Goal: Navigation & Orientation: Find specific page/section

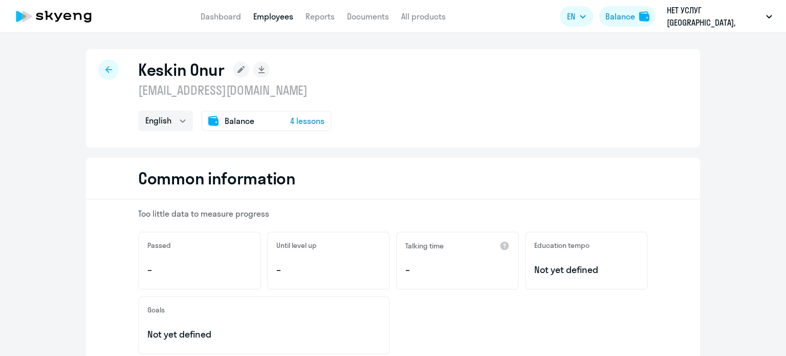
select select "english"
click at [221, 18] on link "Dashboard" at bounding box center [221, 16] width 40 height 10
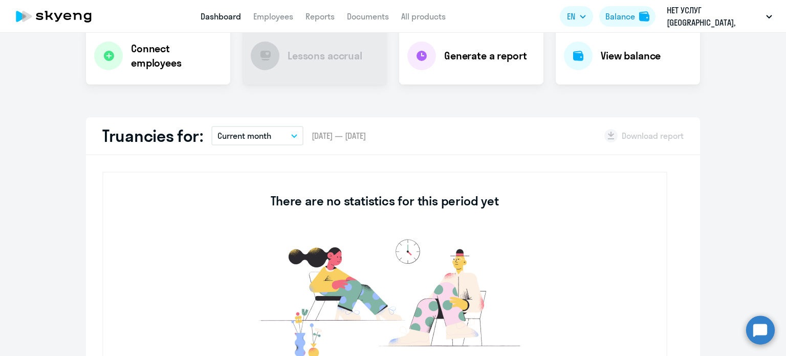
scroll to position [154, 0]
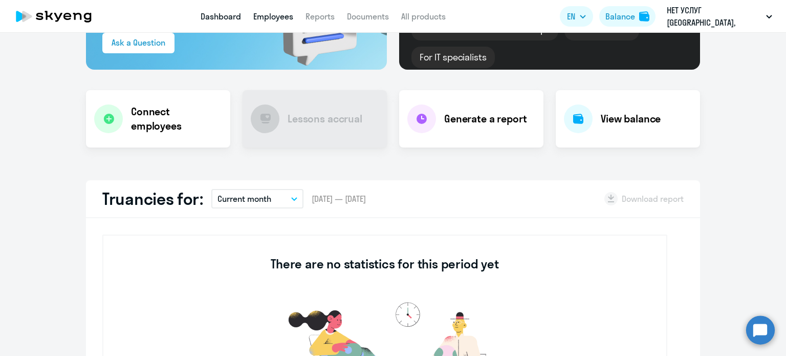
click at [264, 13] on link "Employees" at bounding box center [273, 16] width 40 height 10
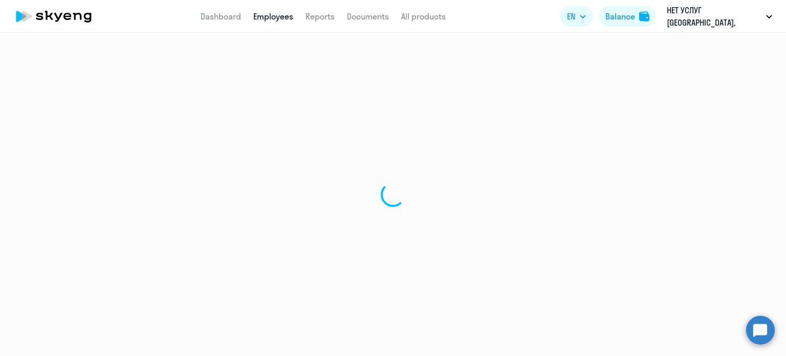
select select "30"
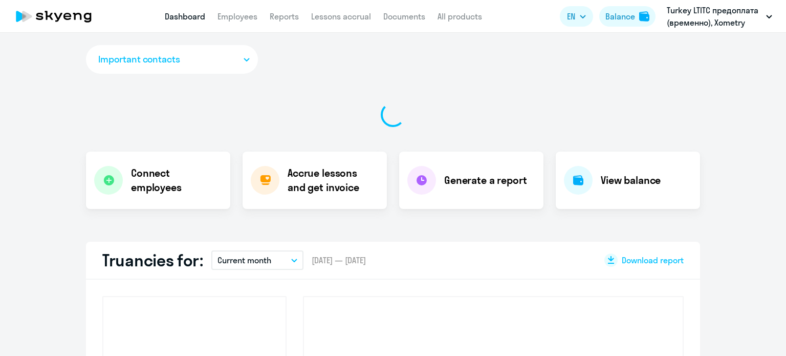
select select "30"
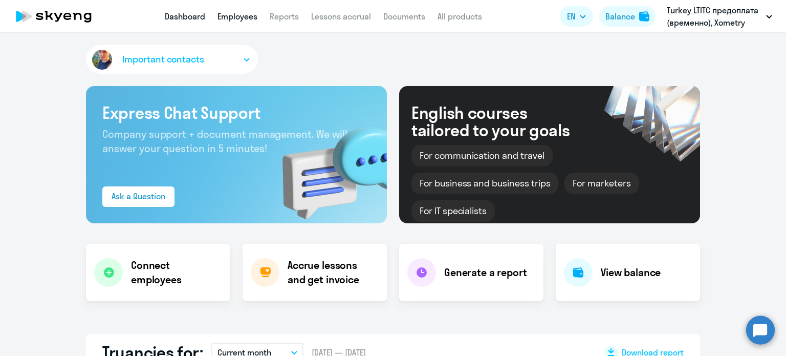
click at [238, 15] on link "Employees" at bounding box center [238, 16] width 40 height 10
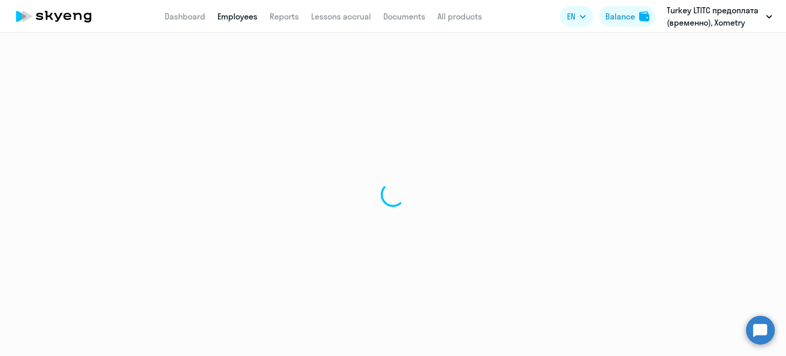
select select "30"
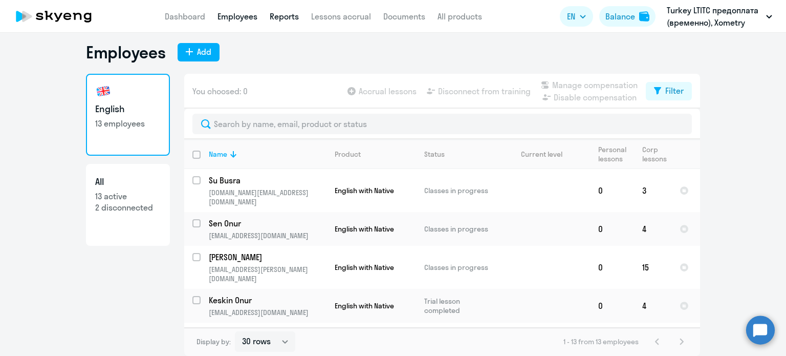
click at [282, 16] on link "Reports" at bounding box center [284, 16] width 29 height 10
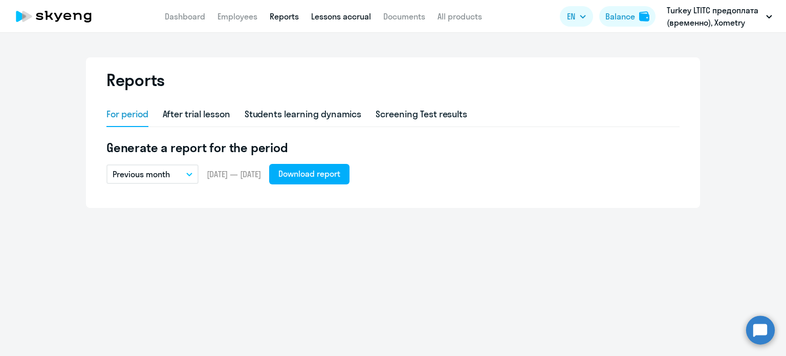
click at [333, 14] on link "Lessons accrual" at bounding box center [341, 16] width 60 height 10
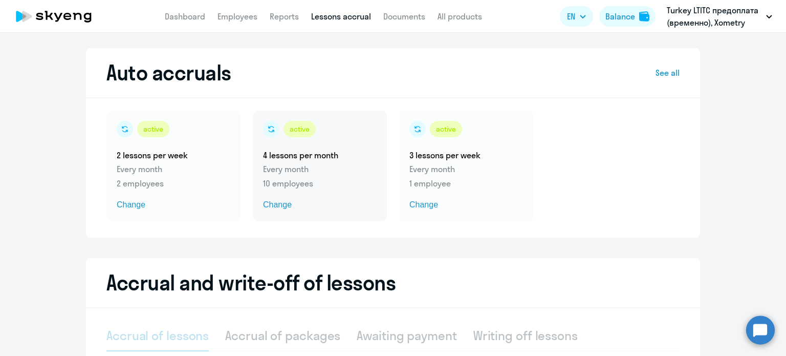
select select "10"
